Goal: Find specific fact: Find contact information

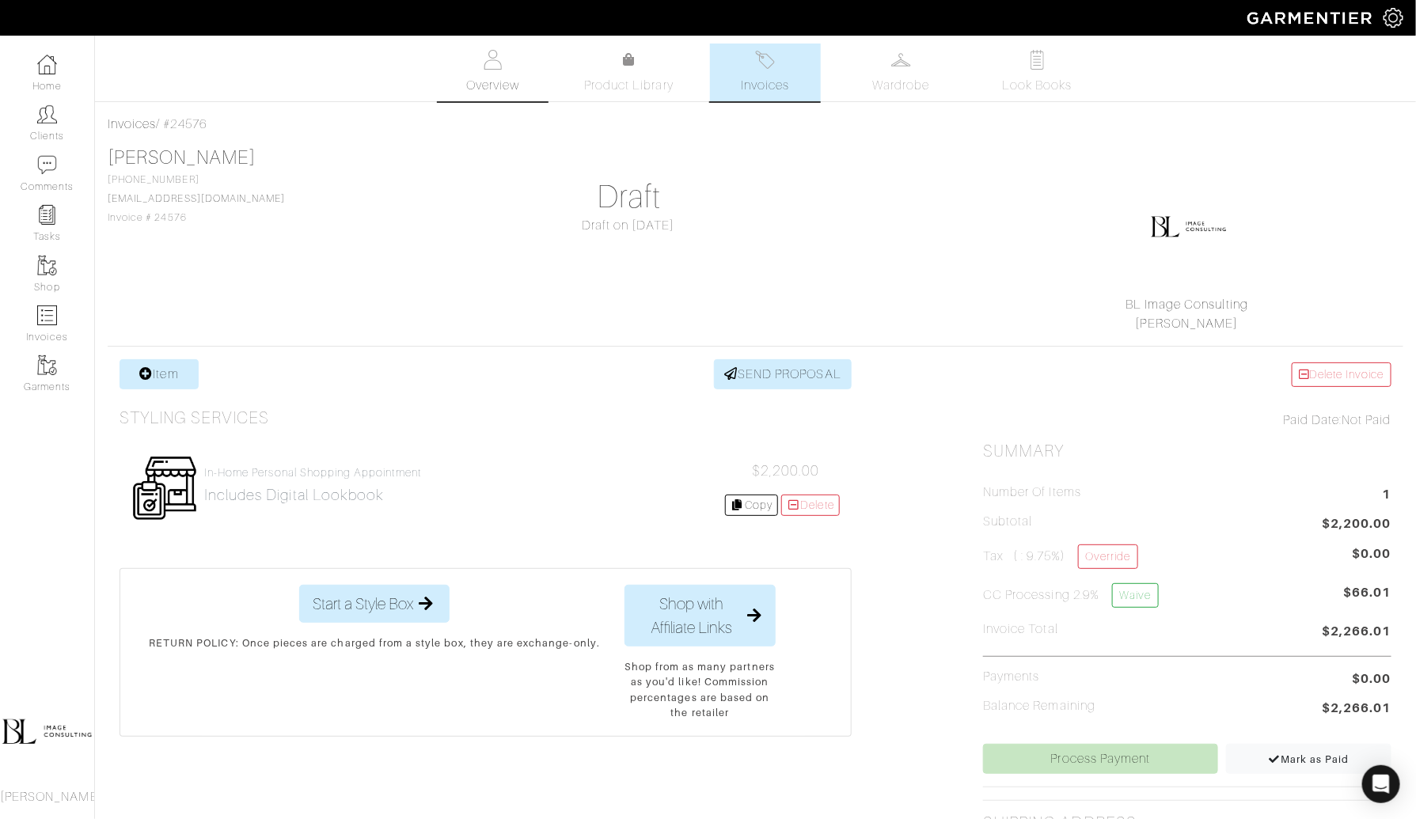
click at [490, 71] on link "Overview" at bounding box center [493, 73] width 111 height 58
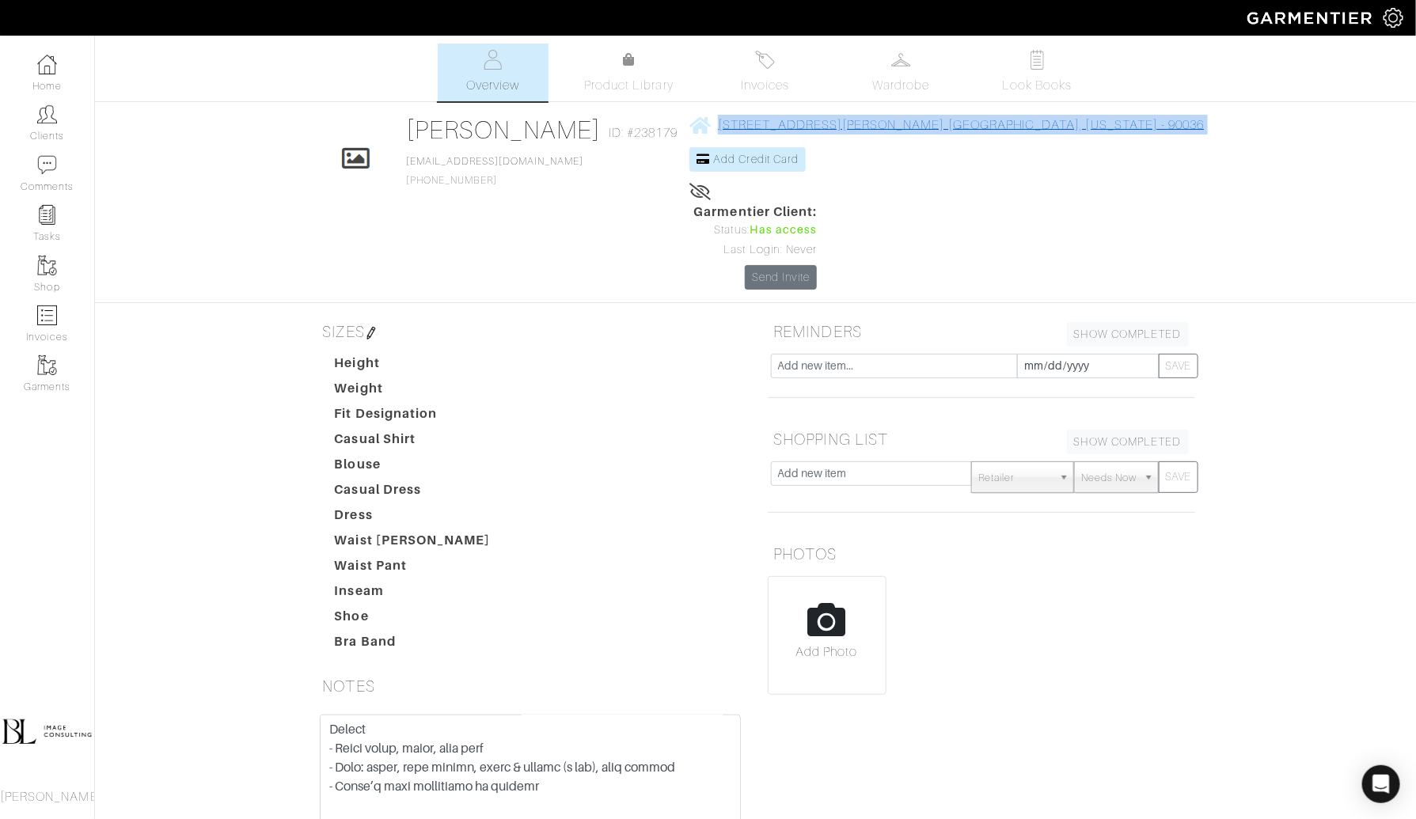
drag, startPoint x: 1062, startPoint y: 120, endPoint x: 705, endPoint y: 125, distance: 356.3
click at [705, 125] on div "Click To Edit [PERSON_NAME] ID: #238179 [EMAIL_ADDRESS][DOMAIN_NAME] [PHONE_NUM…" at bounding box center [756, 202] width 902 height 175
copy div "[STREET_ADDRESS][PERSON_NAME][US_STATE] Add Credit Card"
